Goal: Information Seeking & Learning: Learn about a topic

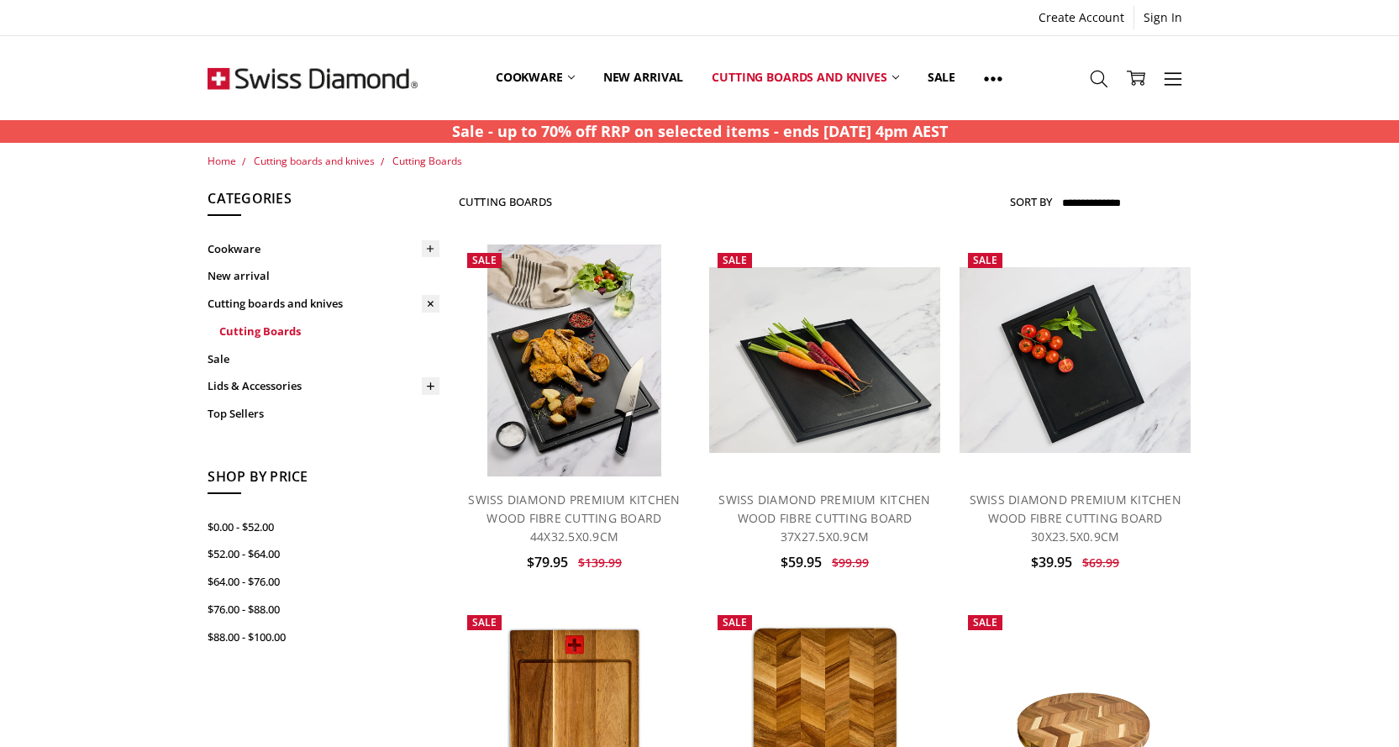
click at [249, 329] on link "Cutting Boards" at bounding box center [329, 332] width 220 height 28
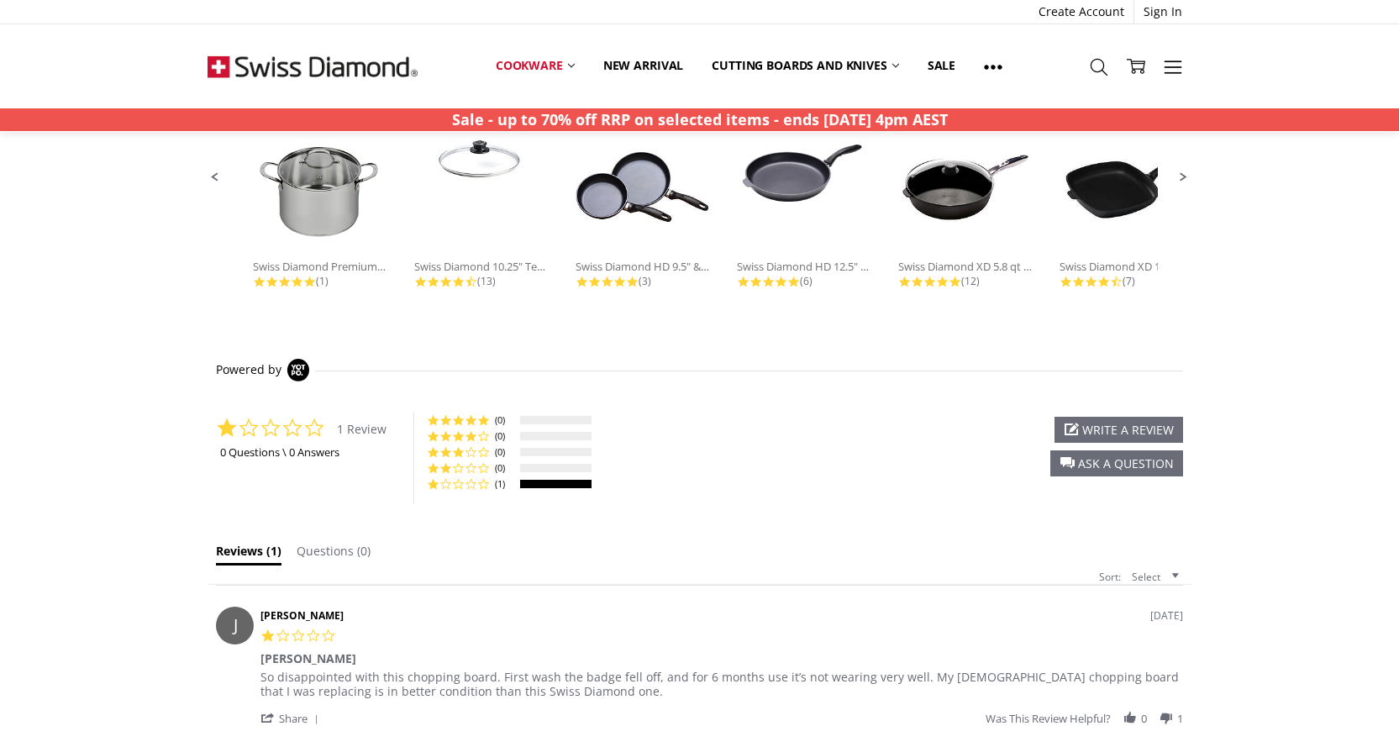
scroll to position [1597, 0]
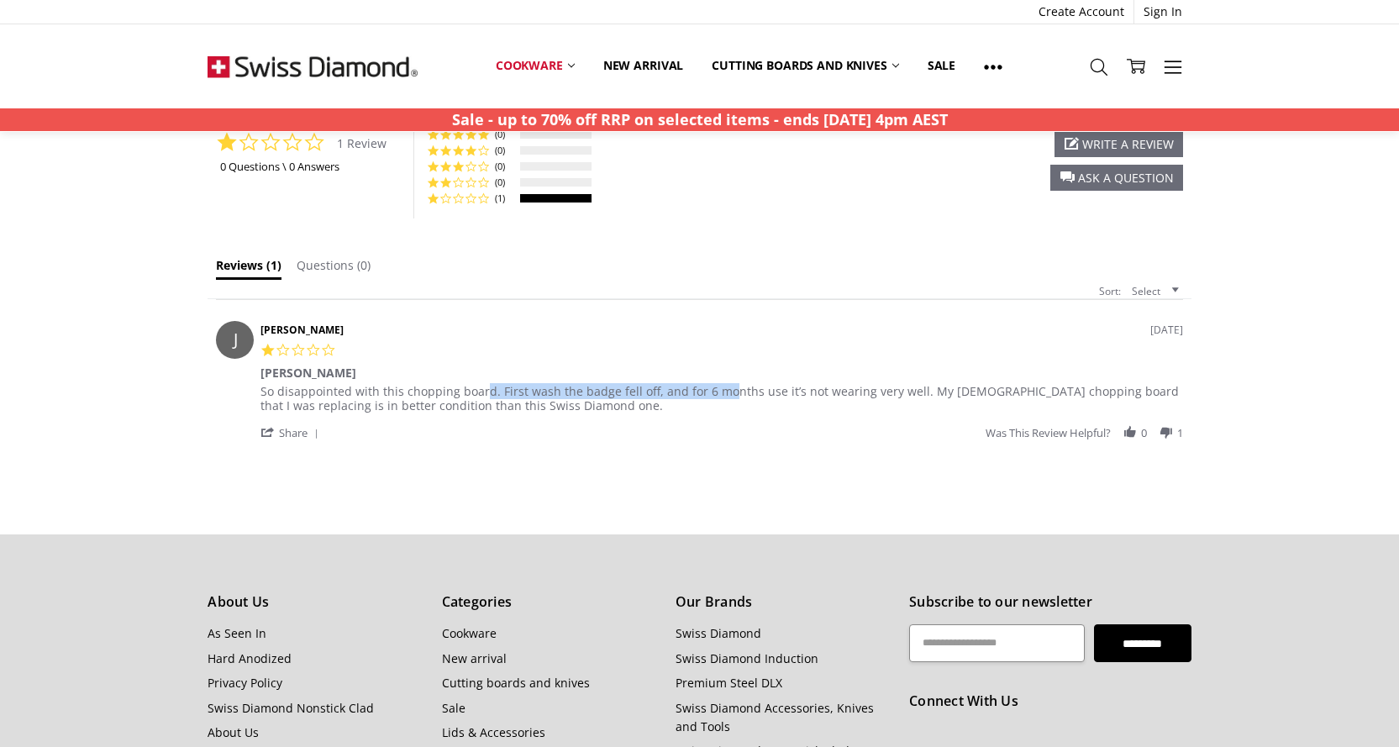
drag, startPoint x: 479, startPoint y: 392, endPoint x: 713, endPoint y: 392, distance: 234.4
click at [713, 392] on div "So disappointed with this chopping board. First wash the badge fell off, and fo…" at bounding box center [719, 398] width 918 height 30
drag, startPoint x: 760, startPoint y: 391, endPoint x: 834, endPoint y: 391, distance: 73.9
click at [834, 391] on div "So disappointed with this chopping board. First wash the badge fell off, and fo…" at bounding box center [719, 398] width 918 height 30
drag, startPoint x: 898, startPoint y: 391, endPoint x: 1041, endPoint y: 390, distance: 142.8
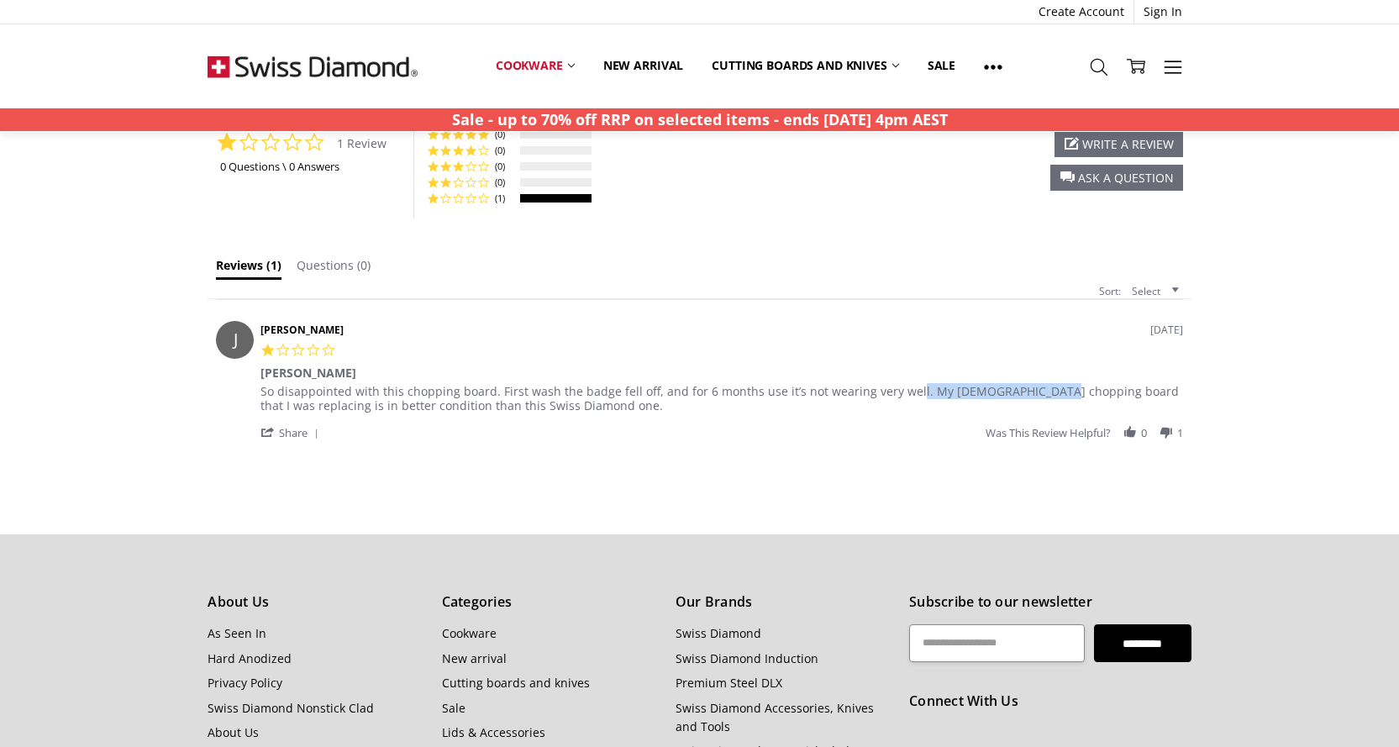
click at [1043, 390] on div "So disappointed with this chopping board. First wash the badge fell off, and fo…" at bounding box center [719, 398] width 918 height 30
drag, startPoint x: 320, startPoint y: 404, endPoint x: 472, endPoint y: 404, distance: 152.1
click at [472, 404] on div "So disappointed with this chopping board. First wash the badge fell off, and fo…" at bounding box center [719, 398] width 918 height 30
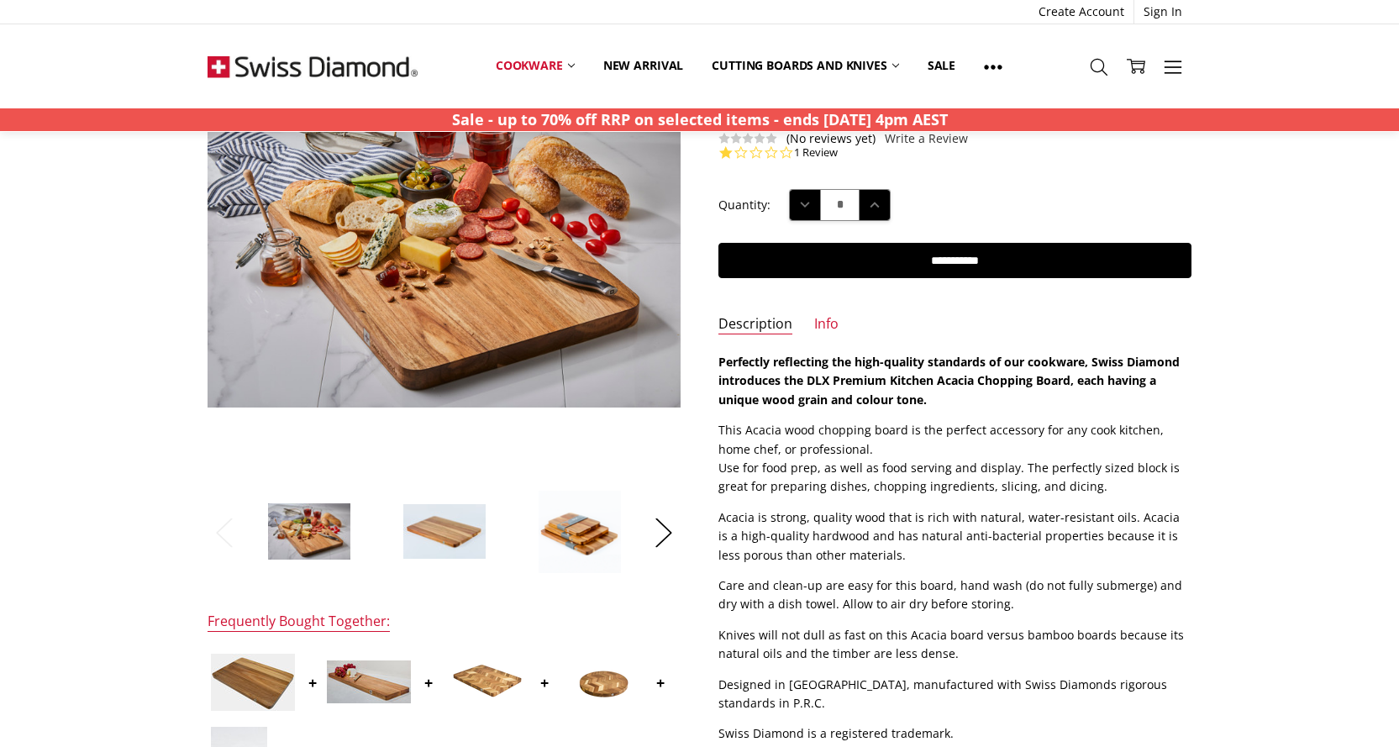
scroll to position [0, 0]
